Goal: Find contact information: Find contact information

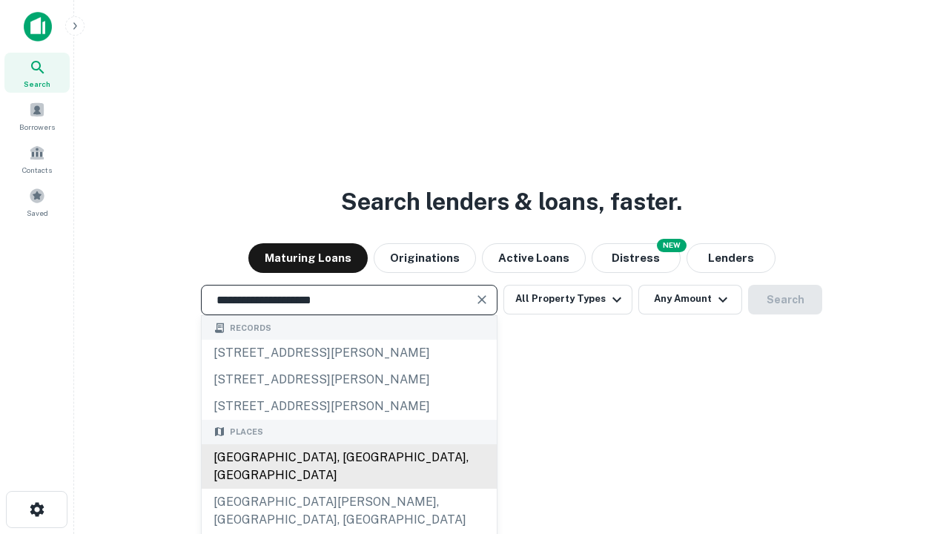
click at [348, 488] on div "[GEOGRAPHIC_DATA], [GEOGRAPHIC_DATA], [GEOGRAPHIC_DATA]" at bounding box center [349, 466] width 295 height 44
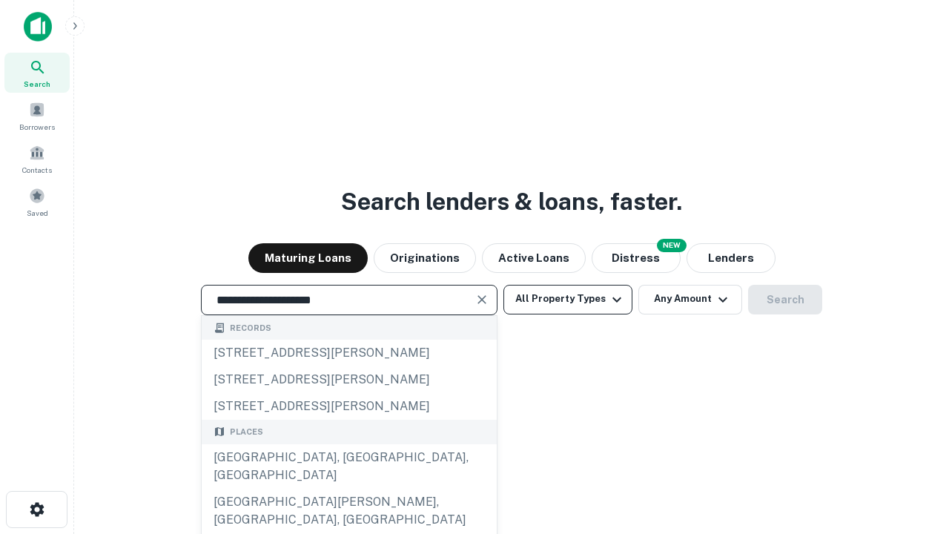
type input "**********"
click at [568, 299] on button "All Property Types" at bounding box center [567, 300] width 129 height 30
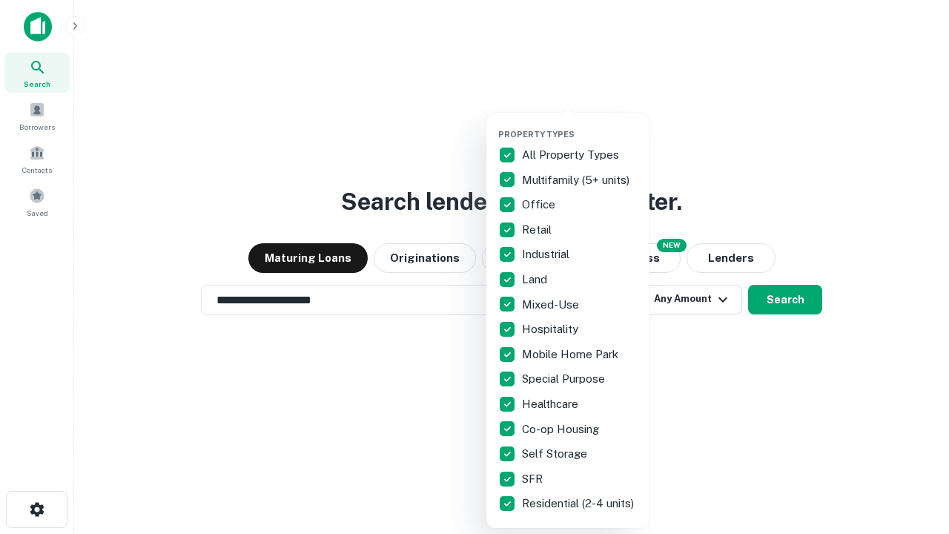
click at [579, 124] on button "button" at bounding box center [579, 124] width 163 height 1
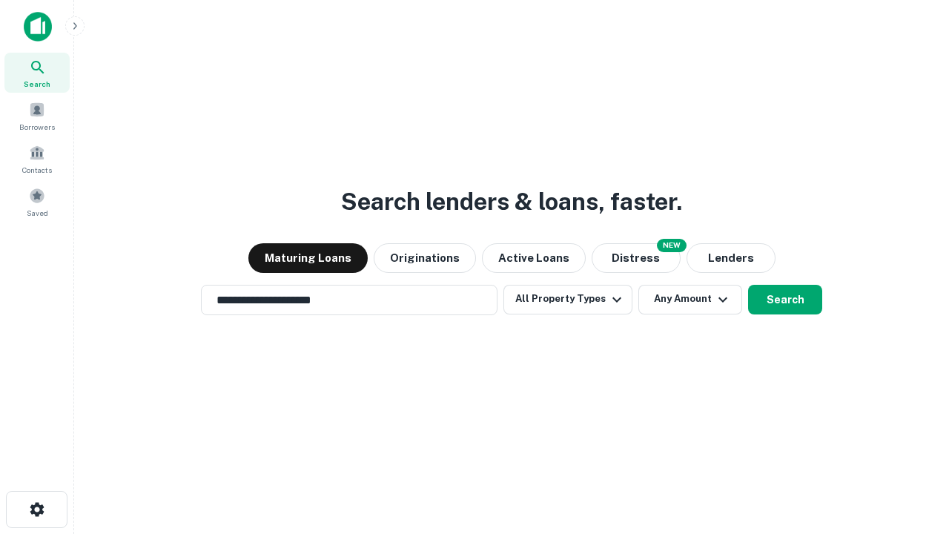
scroll to position [23, 0]
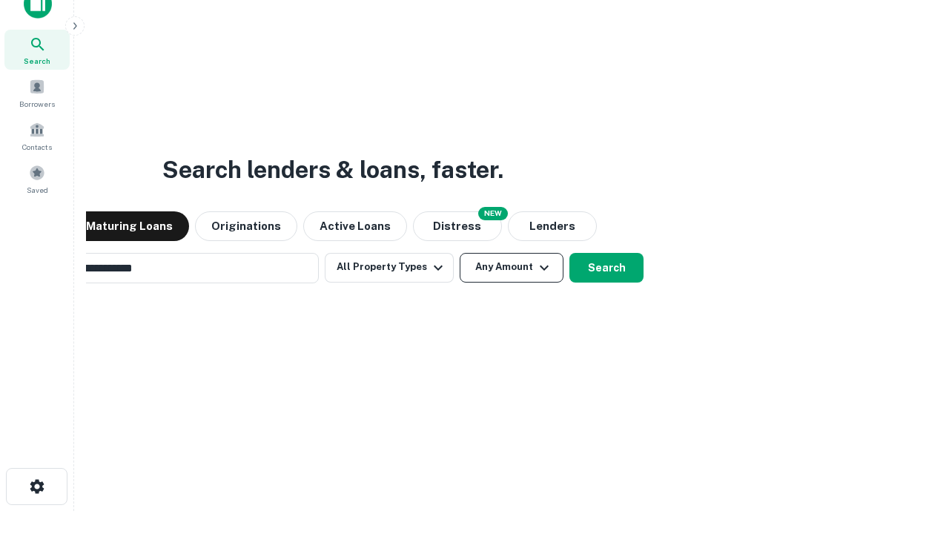
click at [459, 253] on button "Any Amount" at bounding box center [511, 268] width 104 height 30
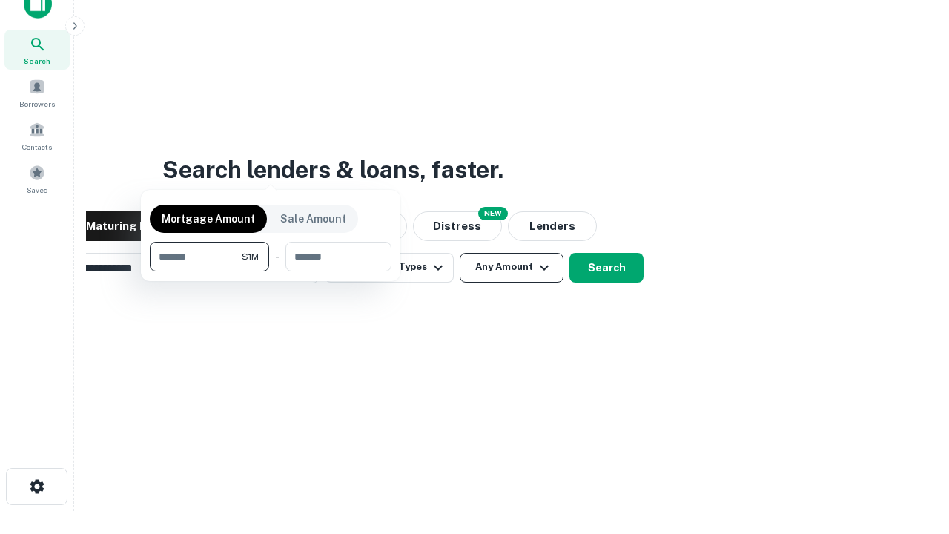
scroll to position [24, 0]
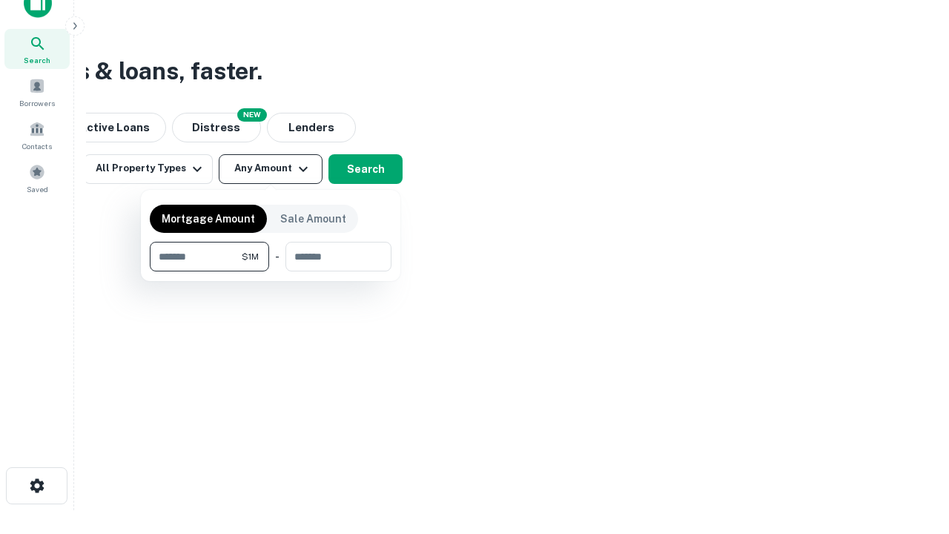
type input "*******"
click at [270, 271] on button "button" at bounding box center [271, 271] width 242 height 1
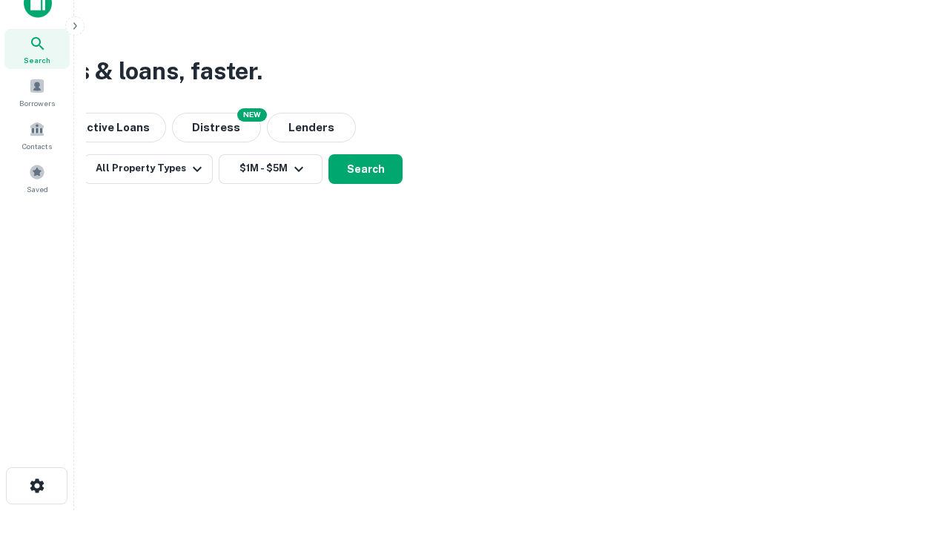
scroll to position [23, 0]
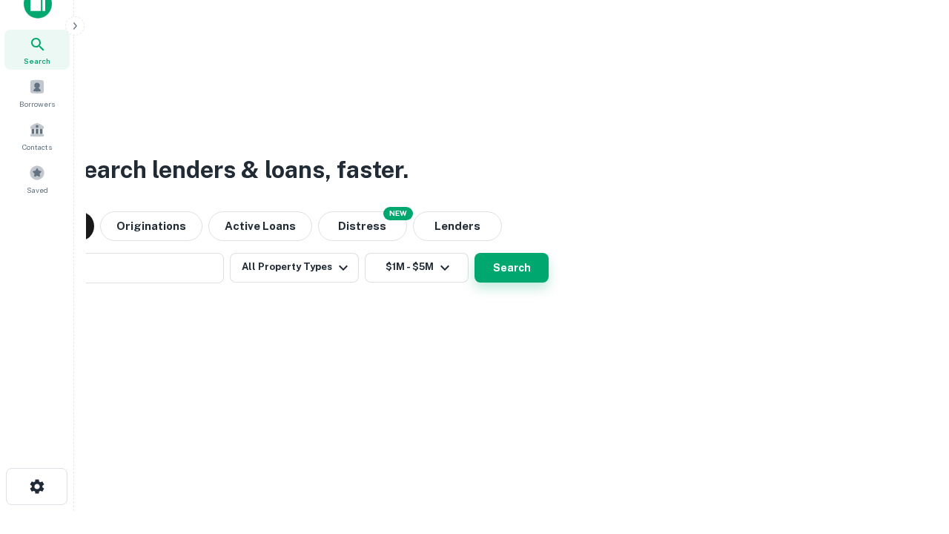
click at [474, 253] on button "Search" at bounding box center [511, 268] width 74 height 30
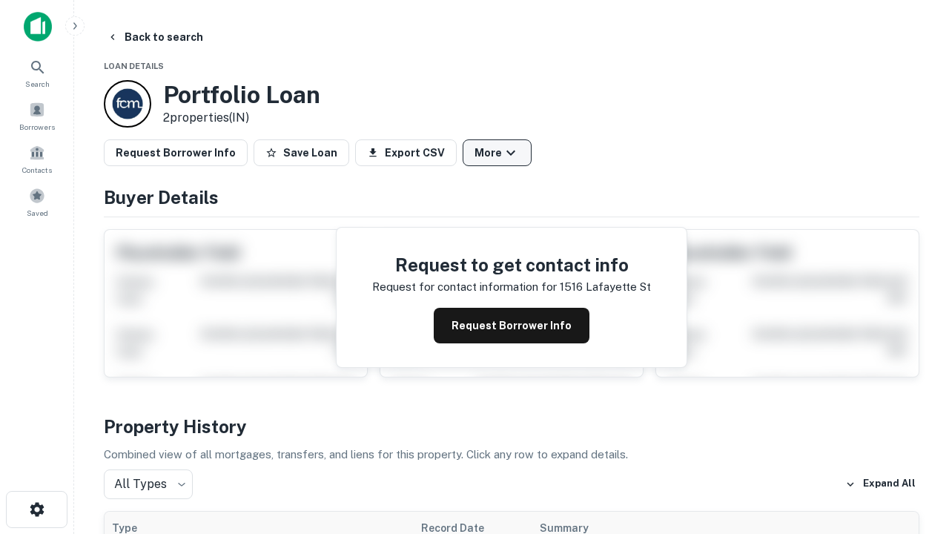
click at [496, 153] on button "More" at bounding box center [496, 152] width 69 height 27
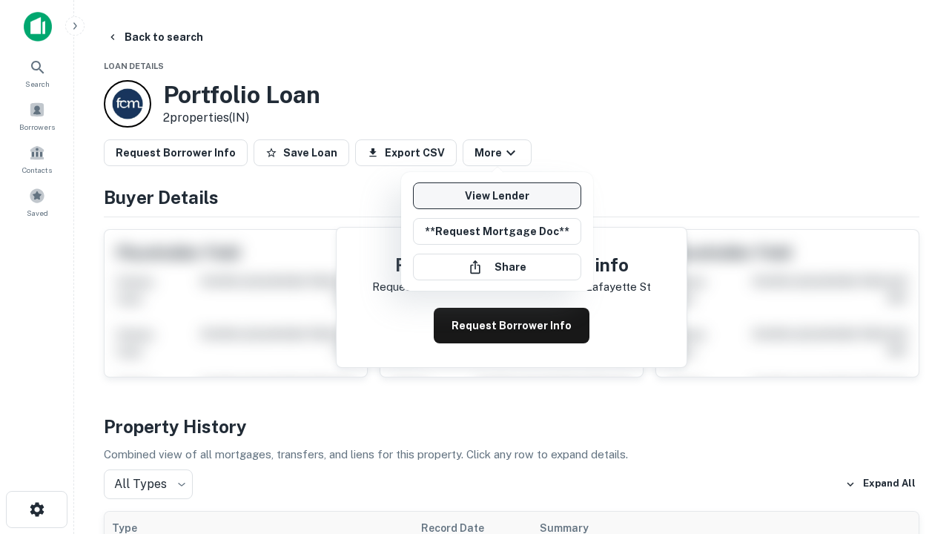
click at [496, 196] on link "View Lender" at bounding box center [497, 195] width 168 height 27
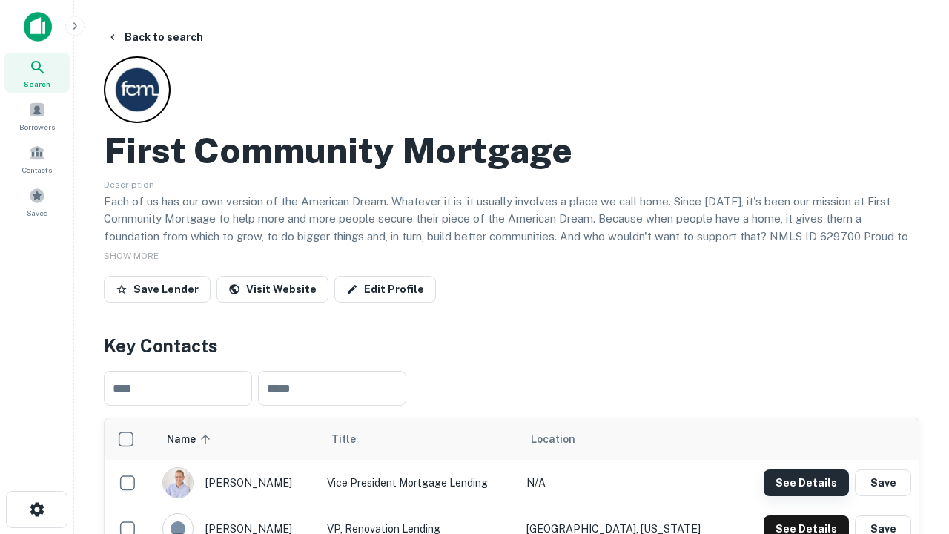
click at [806, 482] on button "See Details" at bounding box center [805, 482] width 85 height 27
